Goal: Task Accomplishment & Management: Manage account settings

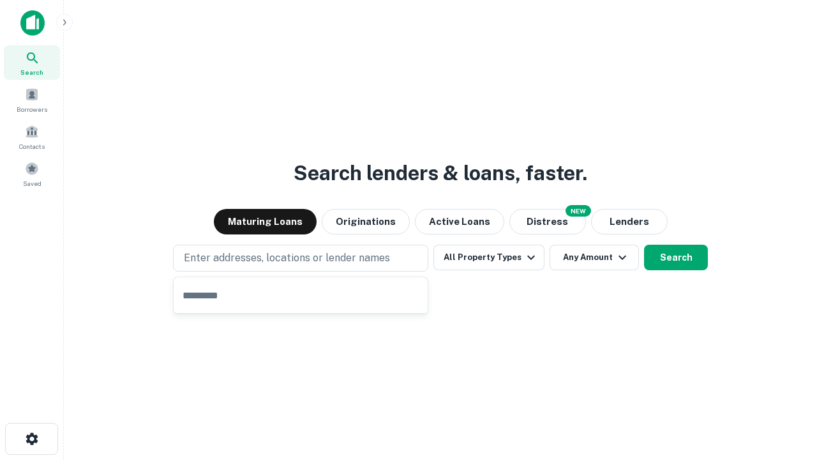
type input "**********"
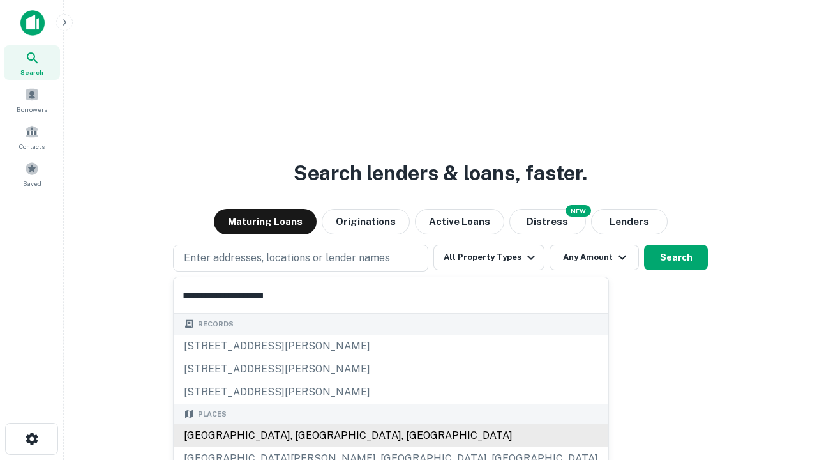
click at [305, 436] on div "[GEOGRAPHIC_DATA], [GEOGRAPHIC_DATA], [GEOGRAPHIC_DATA]" at bounding box center [391, 435] width 435 height 23
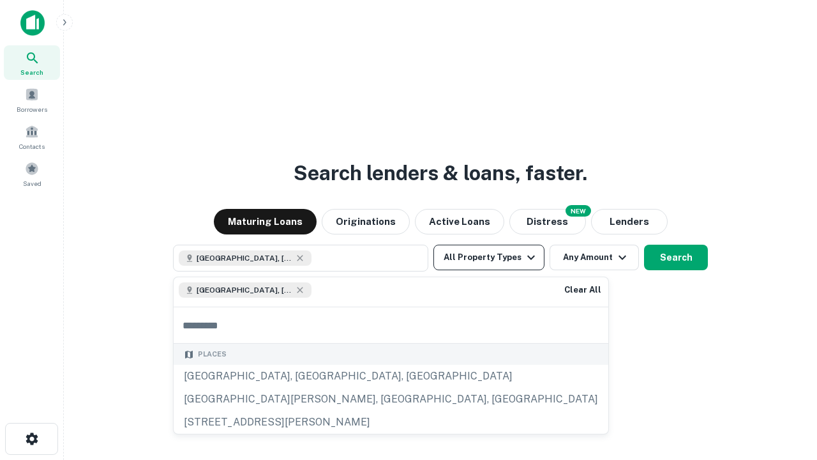
click at [489, 257] on button "All Property Types" at bounding box center [489, 258] width 111 height 26
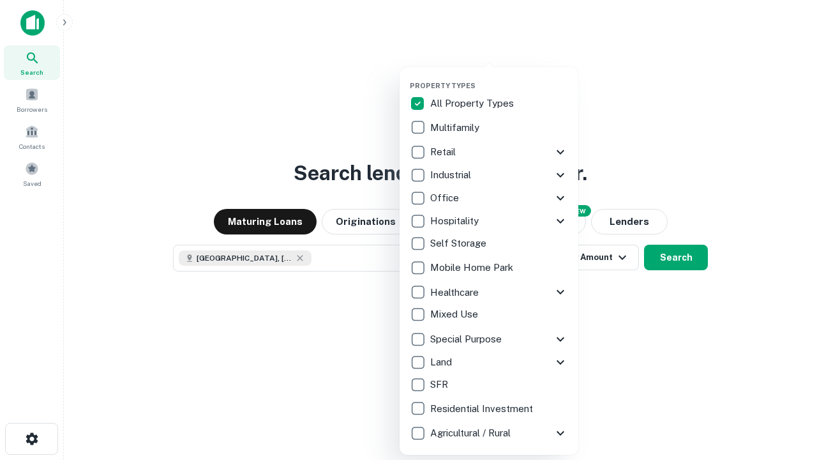
click at [499, 77] on button "button" at bounding box center [499, 77] width 179 height 1
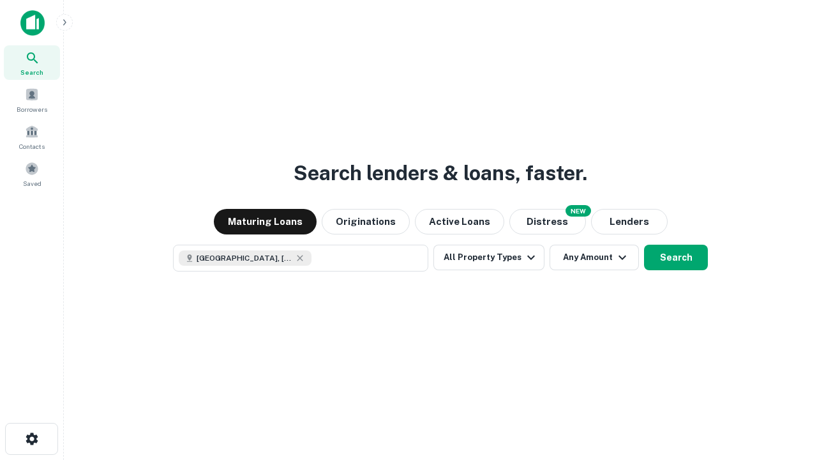
scroll to position [20, 0]
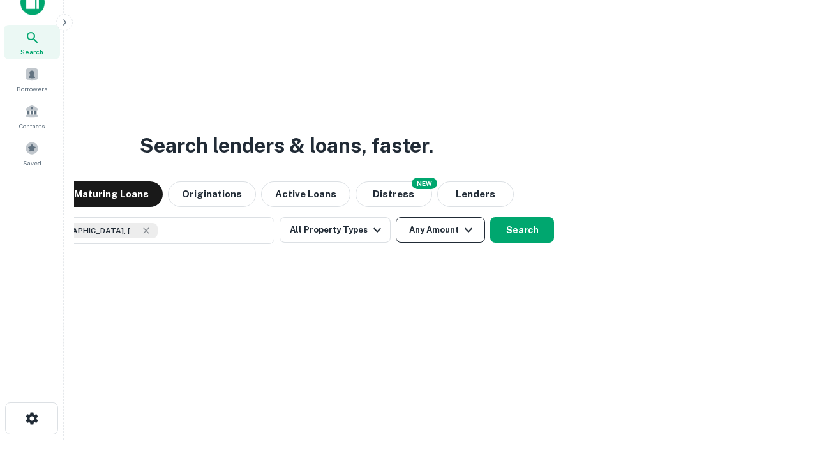
click at [396, 217] on button "Any Amount" at bounding box center [440, 230] width 89 height 26
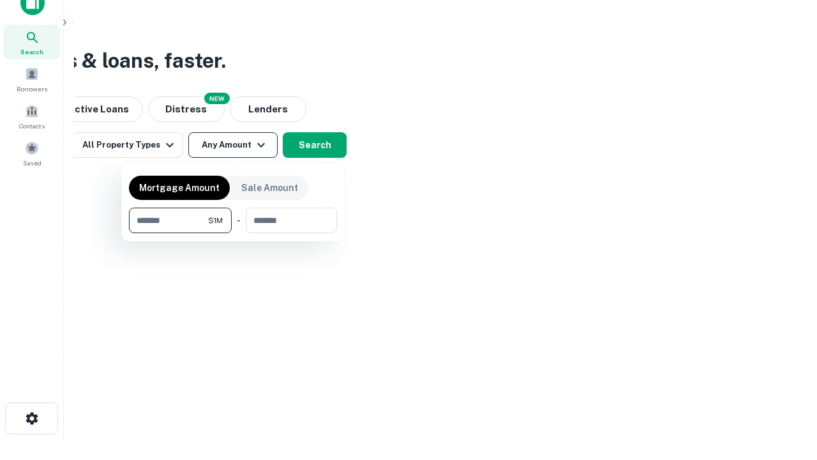
type input "*******"
click at [233, 233] on button "button" at bounding box center [233, 233] width 208 height 1
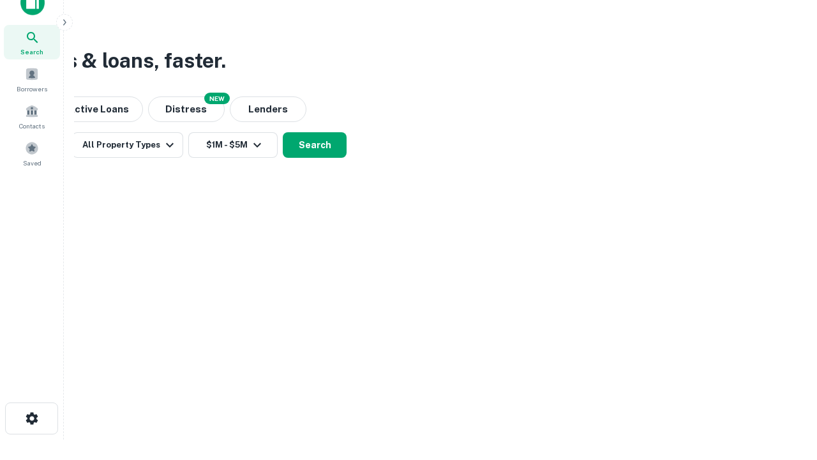
scroll to position [20, 0]
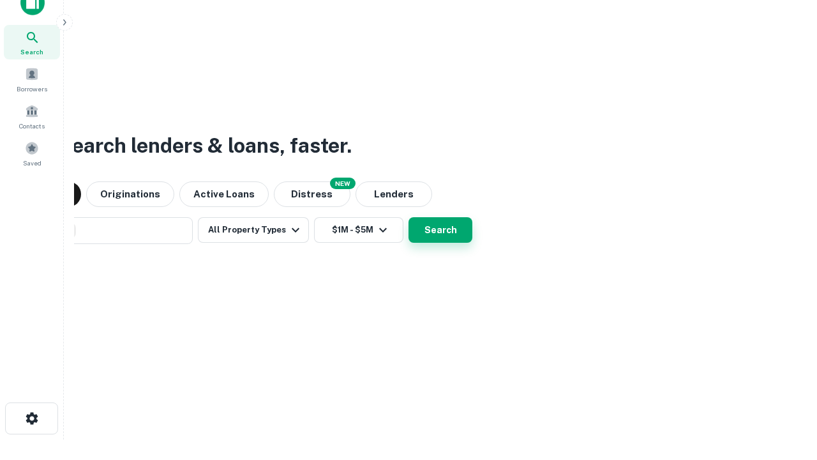
click at [409, 217] on button "Search" at bounding box center [441, 230] width 64 height 26
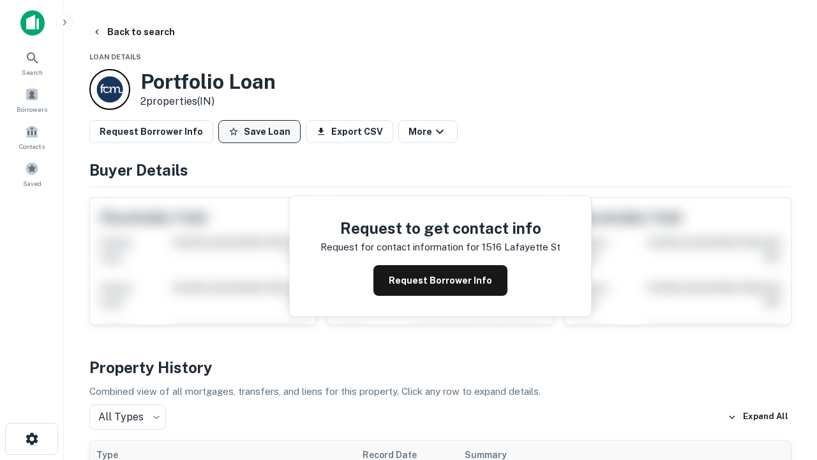
click at [259, 132] on button "Save Loan" at bounding box center [259, 131] width 82 height 23
click at [262, 132] on button "Loan Saved" at bounding box center [262, 131] width 88 height 23
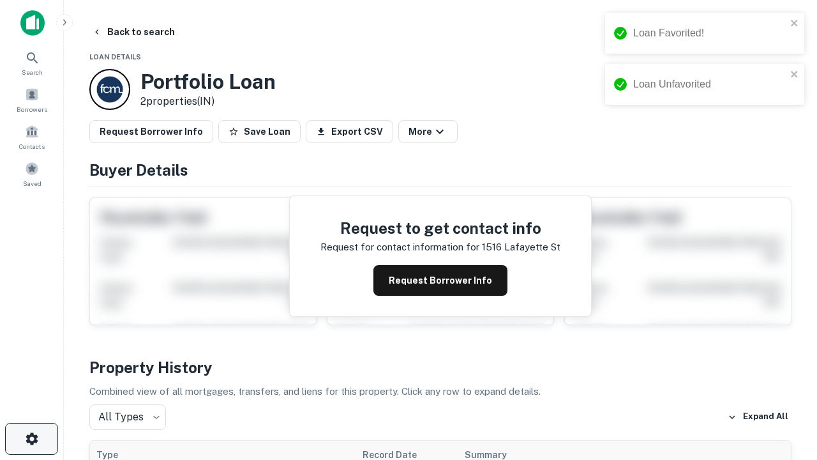
click at [31, 439] on icon "button" at bounding box center [31, 438] width 15 height 15
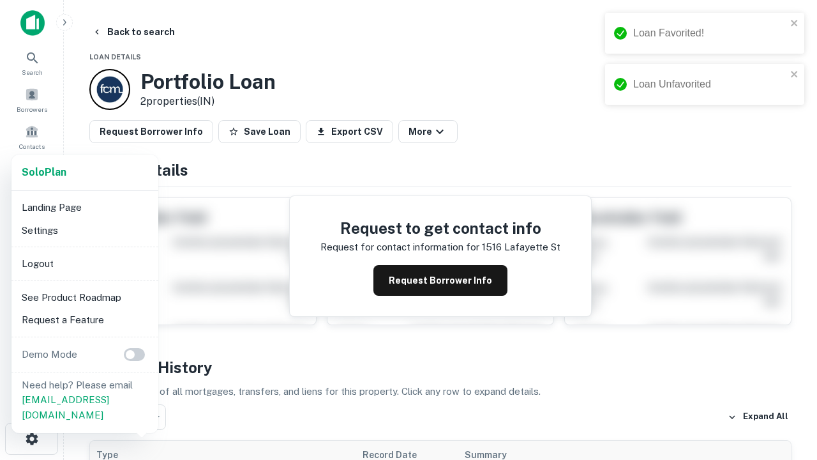
click at [84, 263] on li "Logout" at bounding box center [85, 263] width 137 height 23
